Goal: Information Seeking & Learning: Learn about a topic

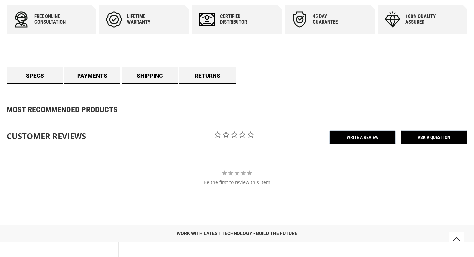
scroll to position [366, 0]
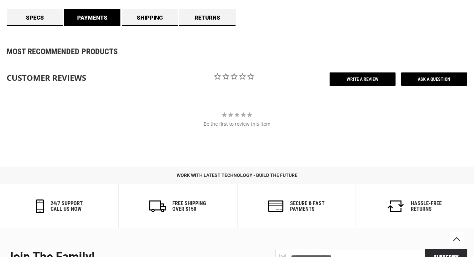
click at [88, 25] on link "Payments" at bounding box center [92, 17] width 56 height 17
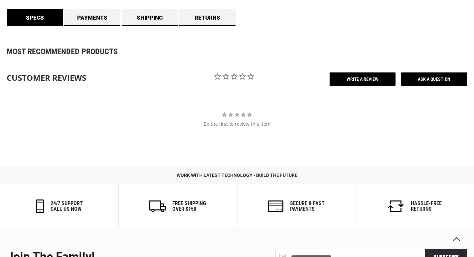
click at [45, 25] on link "Specs" at bounding box center [35, 17] width 56 height 17
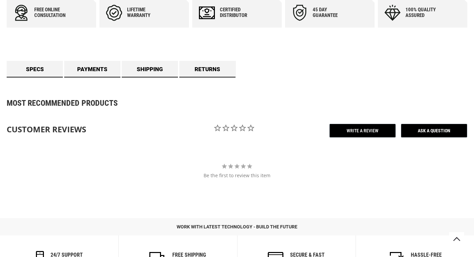
scroll to position [266, 0]
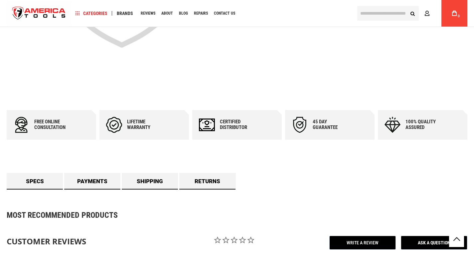
scroll to position [199, 0]
